Goal: Task Accomplishment & Management: Manage account settings

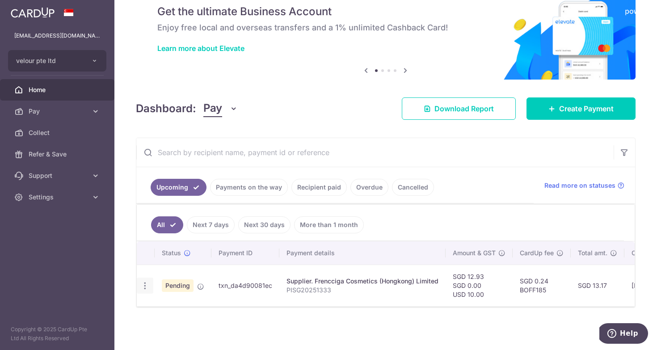
click at [149, 284] on icon "button" at bounding box center [144, 285] width 9 height 9
click at [189, 308] on span "Upload doc" at bounding box center [192, 310] width 61 height 11
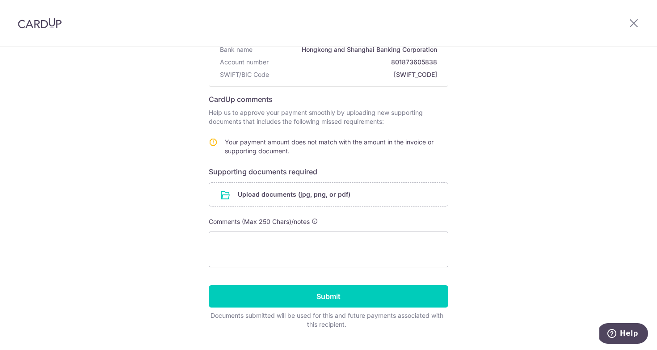
scroll to position [102, 0]
click at [306, 191] on input "file" at bounding box center [328, 194] width 239 height 23
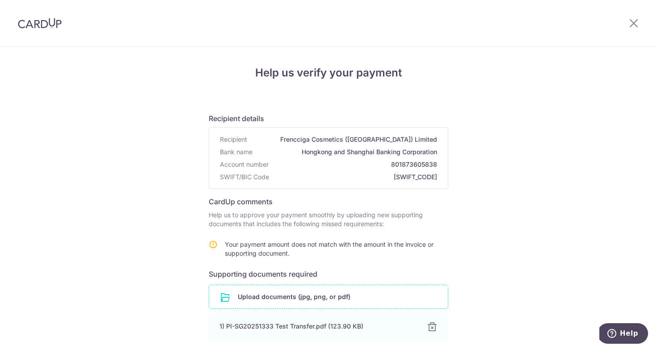
scroll to position [160, 0]
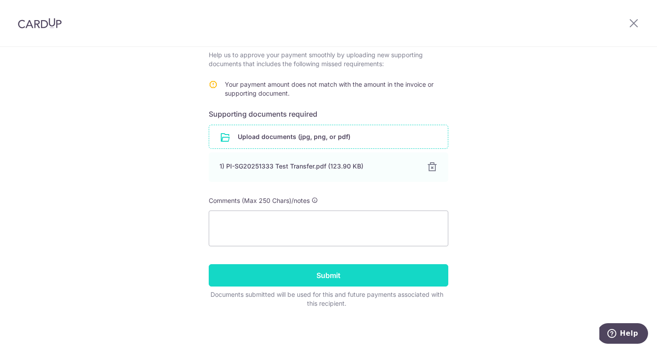
click at [338, 277] on input "Submit" at bounding box center [329, 275] width 240 height 22
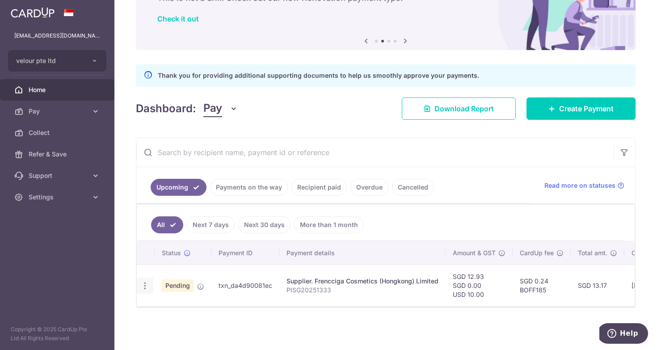
click at [146, 283] on icon "button" at bounding box center [144, 285] width 9 height 9
